Goal: Check status: Check status

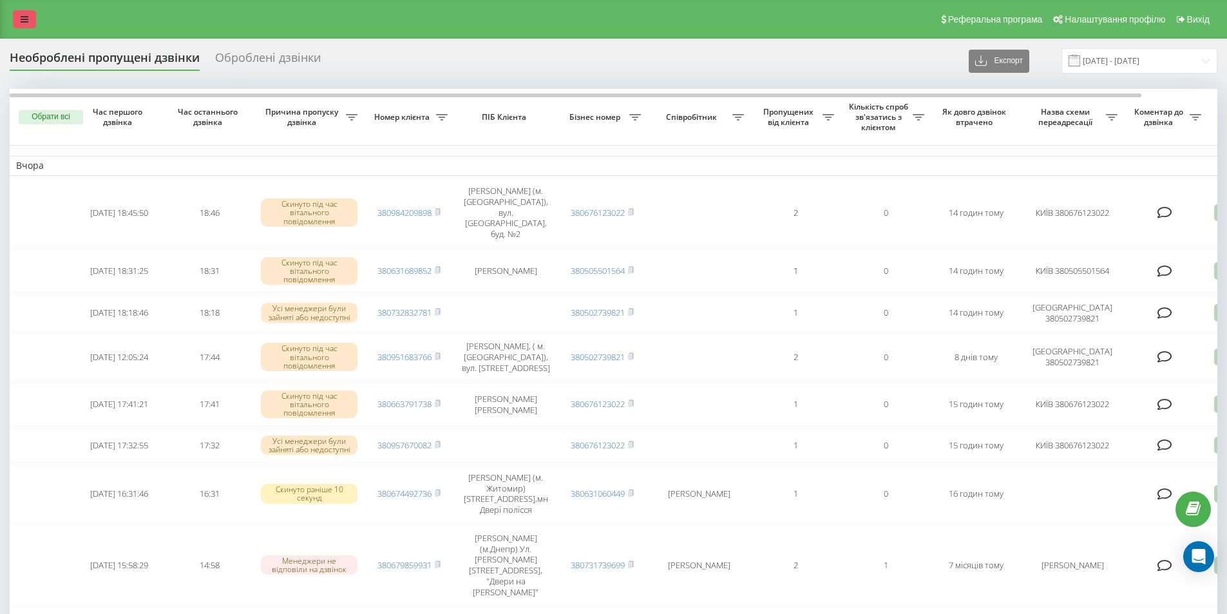
click at [23, 18] on icon at bounding box center [25, 19] width 8 height 9
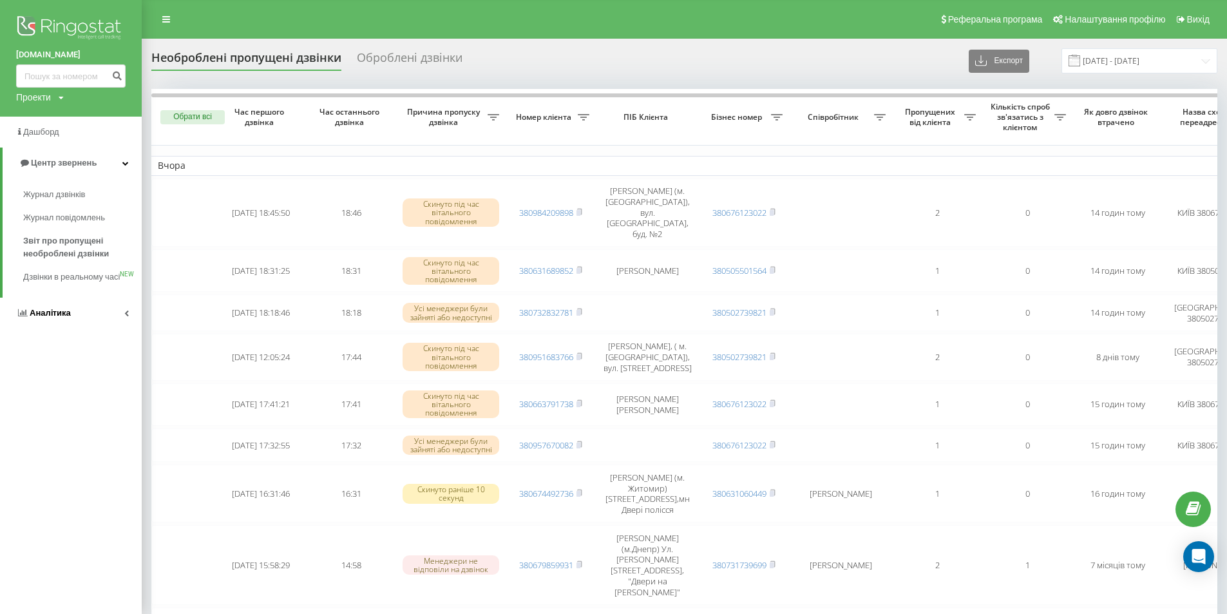
click at [57, 318] on span "Аналiтика" at bounding box center [50, 313] width 41 height 10
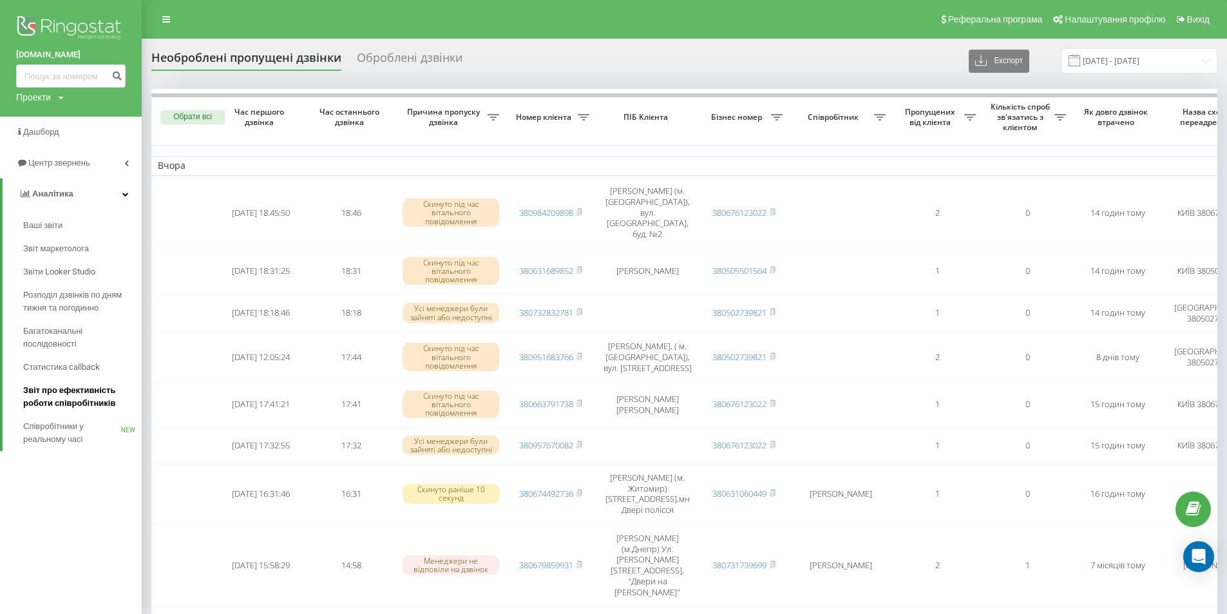
click at [83, 396] on span "Звіт про ефективність роботи співробітників" at bounding box center [79, 397] width 112 height 26
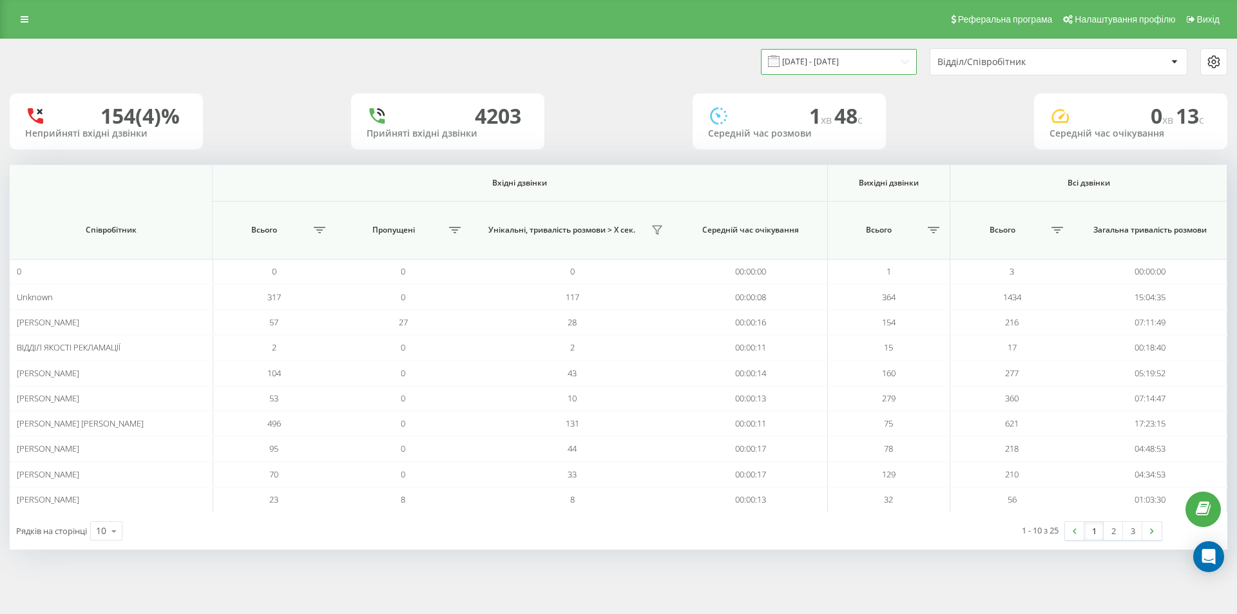
click at [836, 57] on input "[DATE] - [DATE]" at bounding box center [839, 61] width 156 height 25
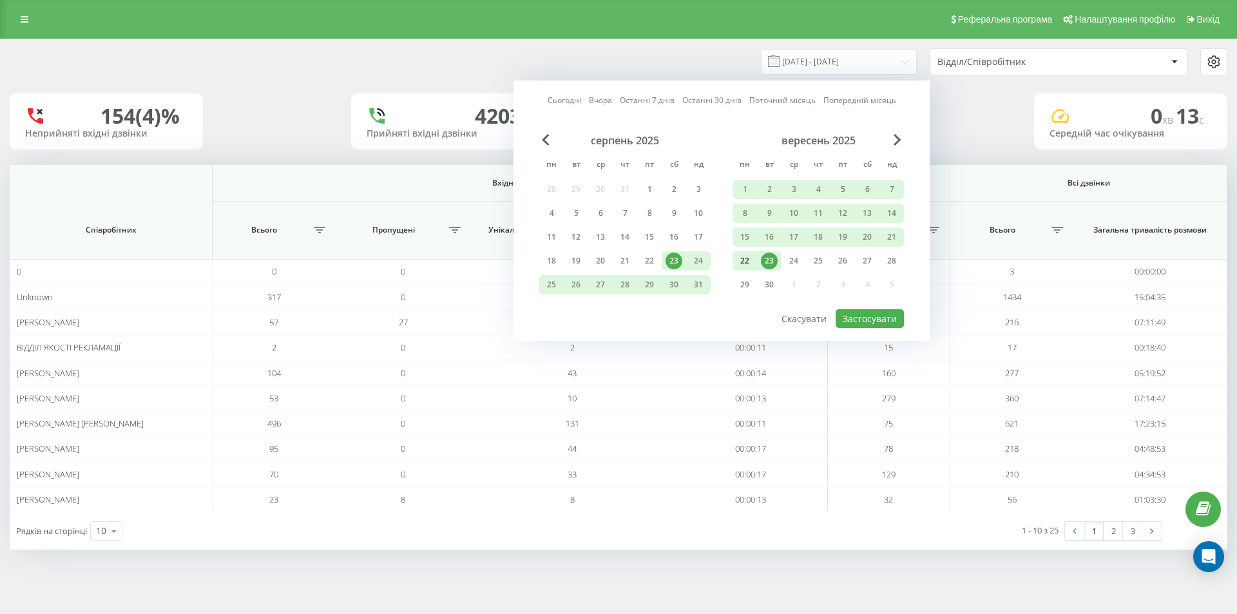
click at [746, 259] on div "22" at bounding box center [744, 261] width 17 height 17
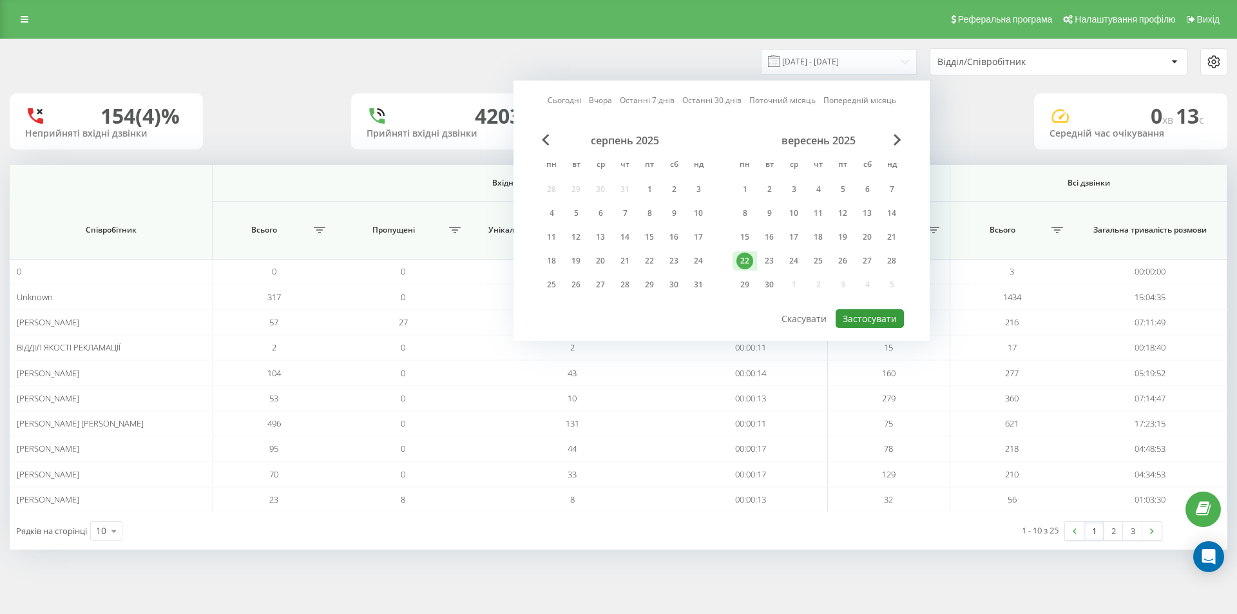
click at [861, 320] on button "Застосувати" at bounding box center [870, 318] width 68 height 19
type input "[DATE] - [DATE]"
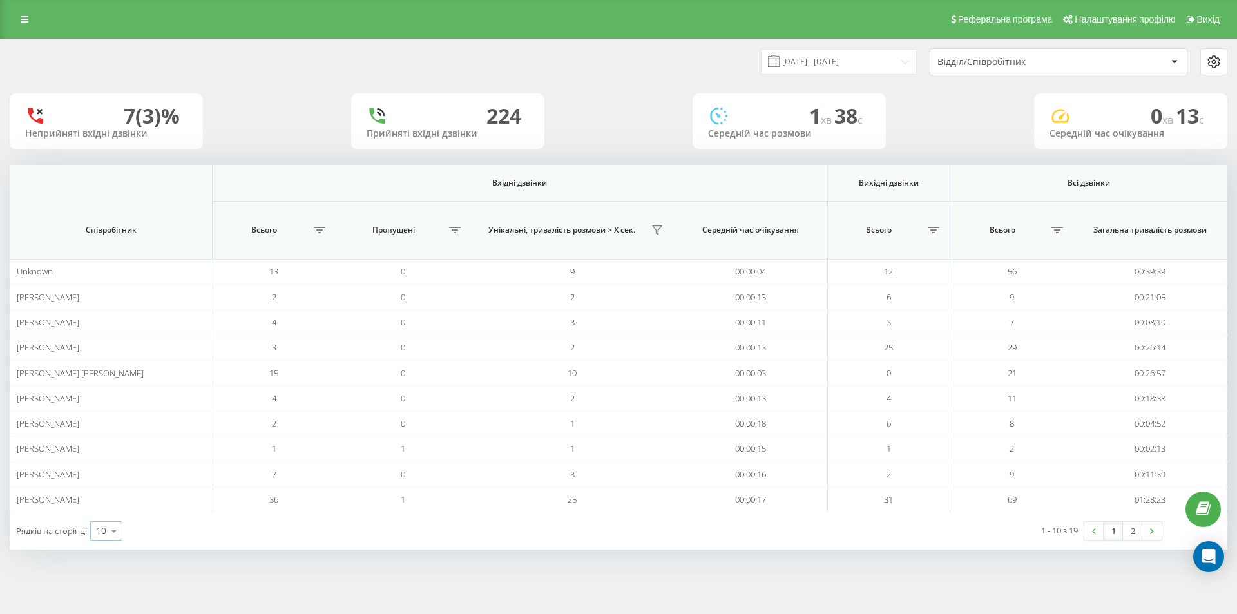
click at [114, 529] on icon at bounding box center [113, 531] width 19 height 25
click at [104, 476] on span "25" at bounding box center [101, 475] width 10 height 12
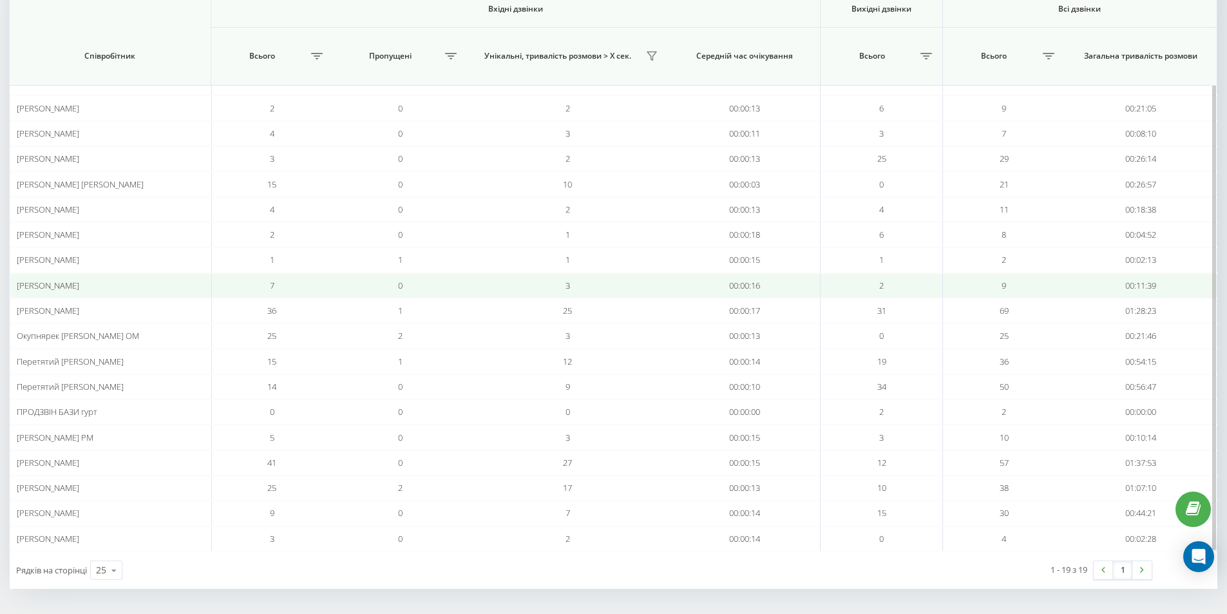
scroll to position [189, 0]
